Goal: Information Seeking & Learning: Learn about a topic

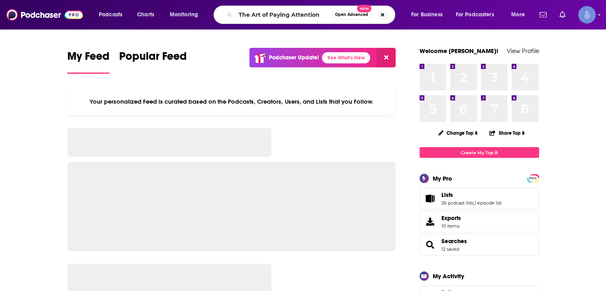
type input "The Art of Paying Attention"
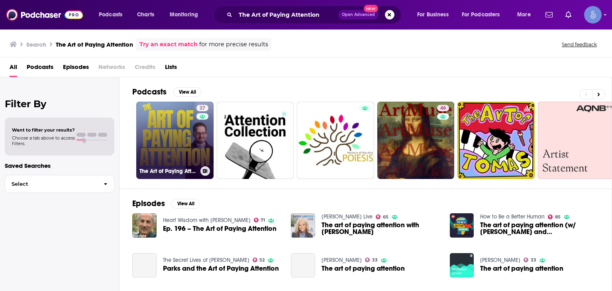
click at [194, 133] on link "27 The Art of Paying Attention" at bounding box center [174, 140] width 77 height 77
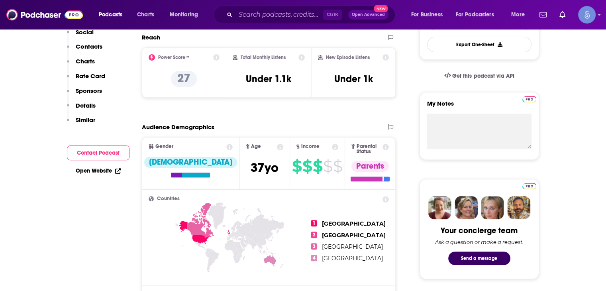
scroll to position [119, 0]
